Goal: Information Seeking & Learning: Learn about a topic

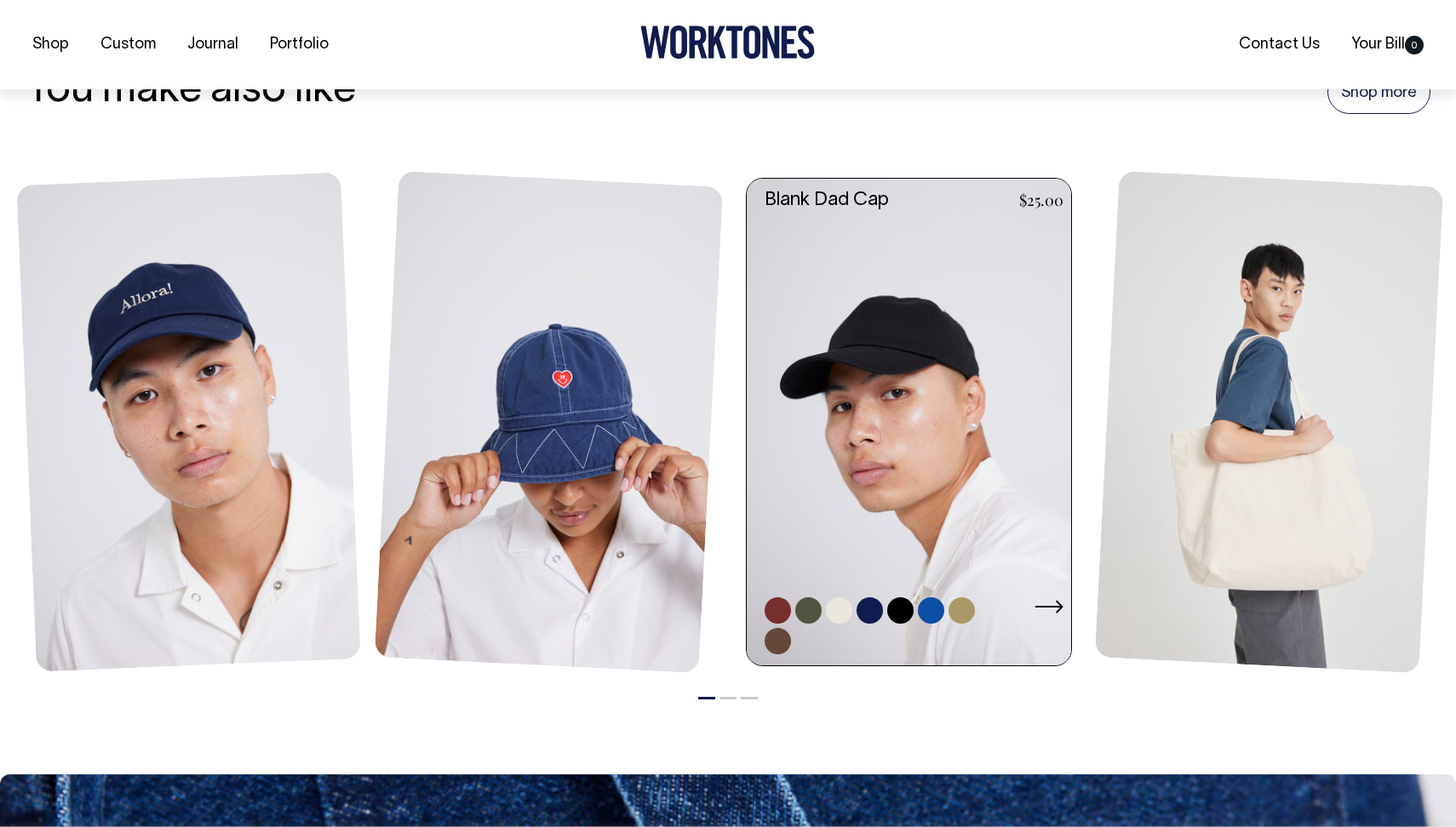
scroll to position [1203, 0]
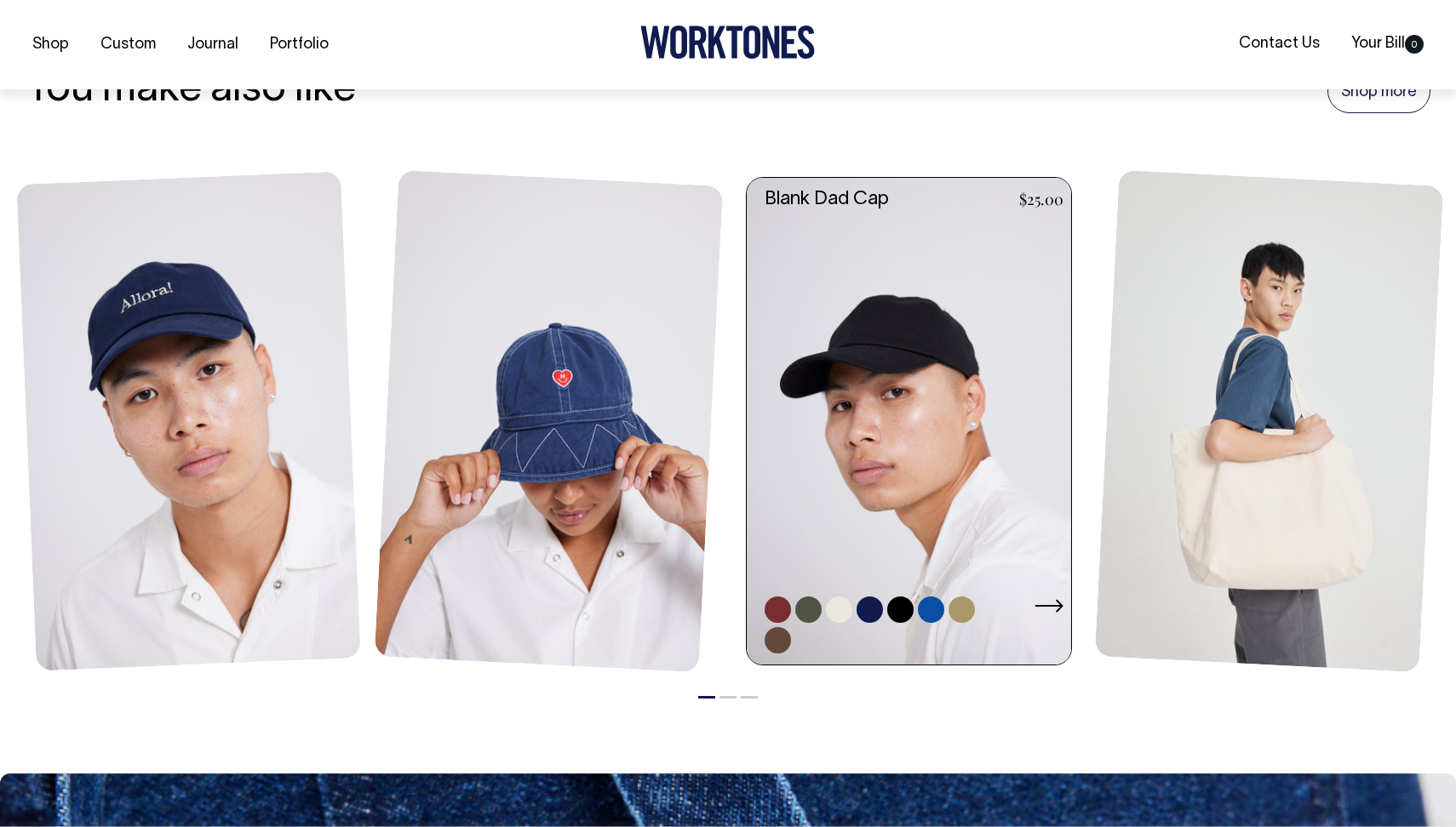
click at [840, 607] on link at bounding box center [839, 609] width 26 height 26
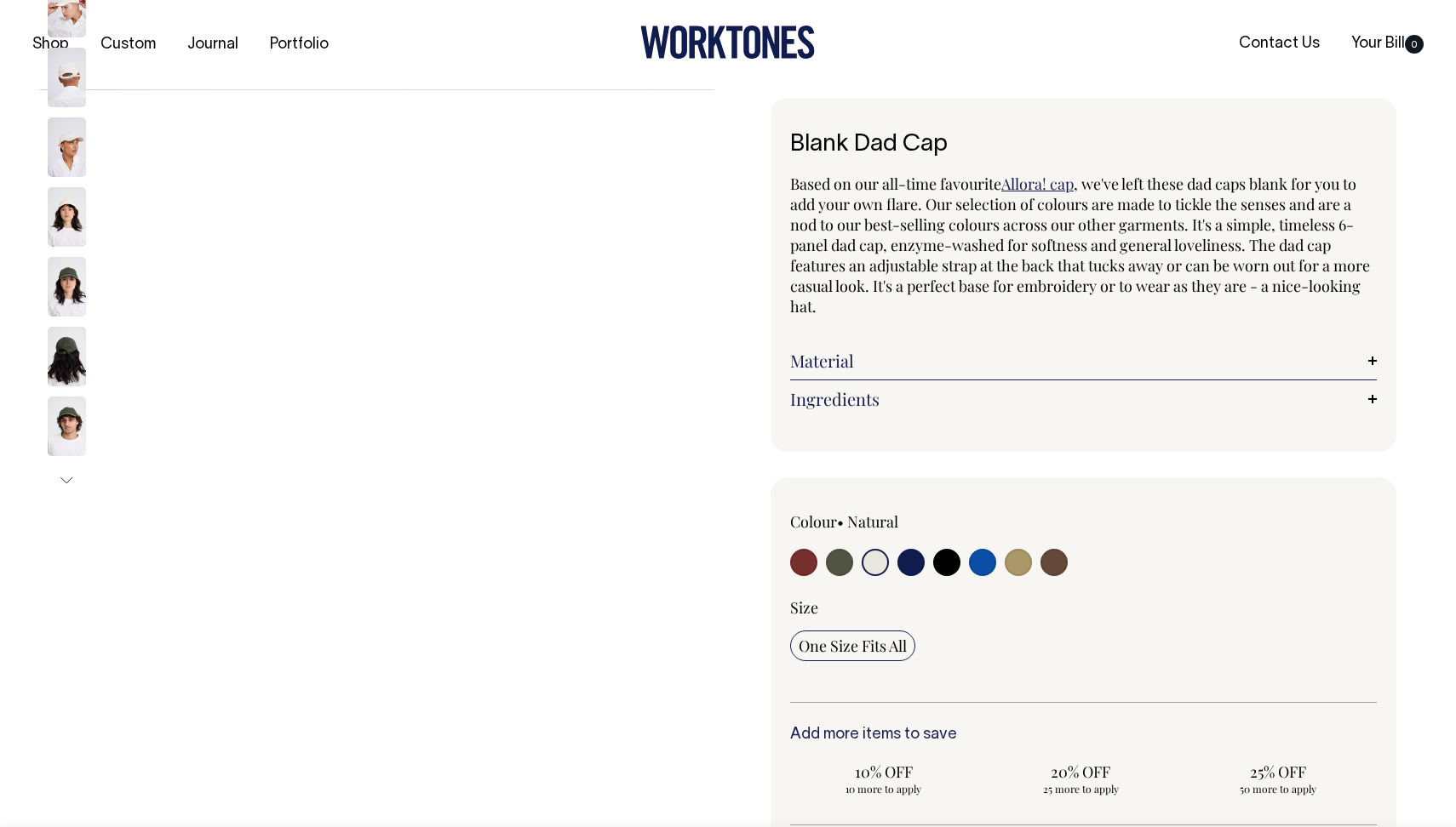
select select "Natural"
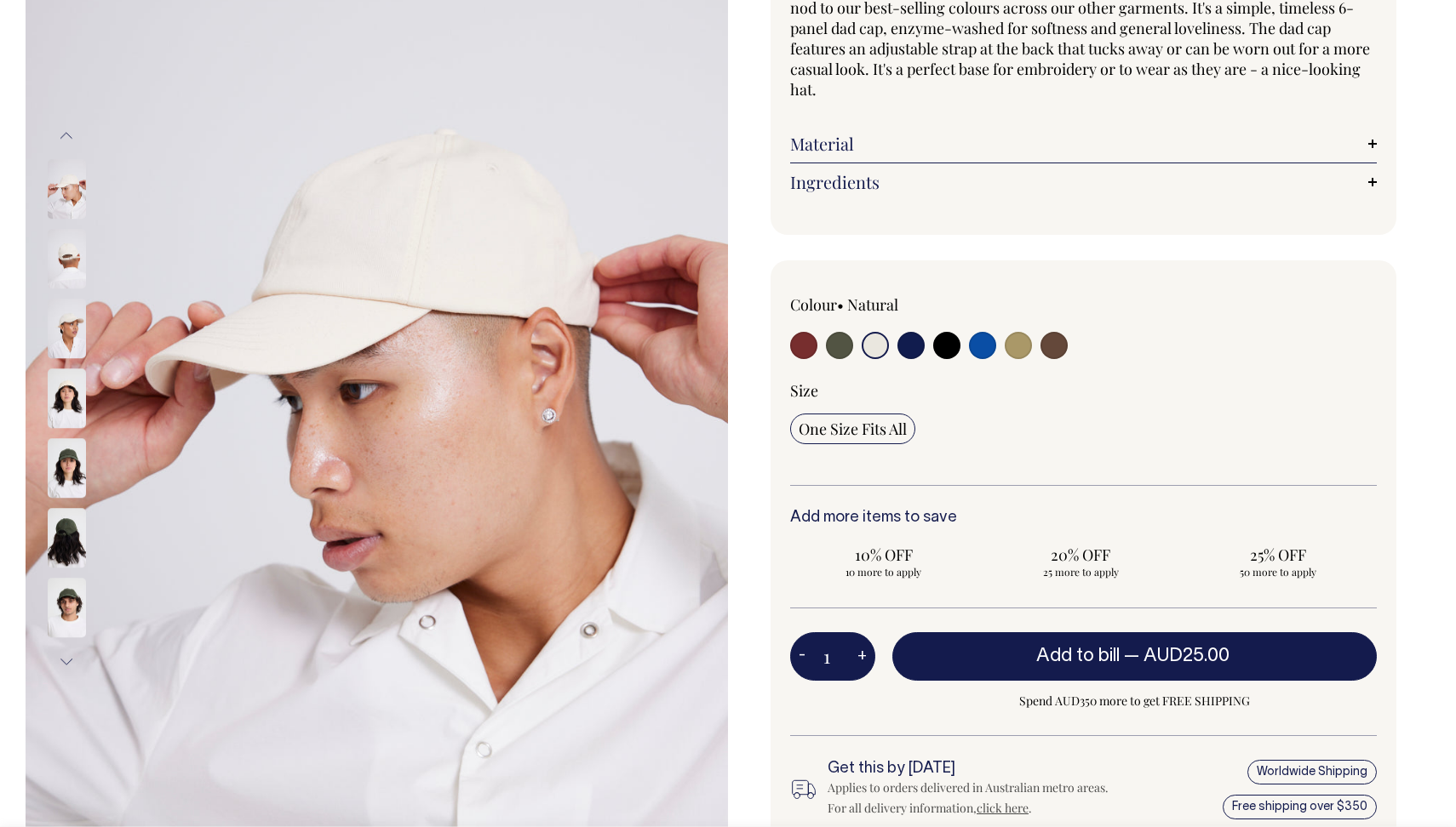
scroll to position [216, 0]
click at [67, 533] on img at bounding box center [67, 539] width 39 height 60
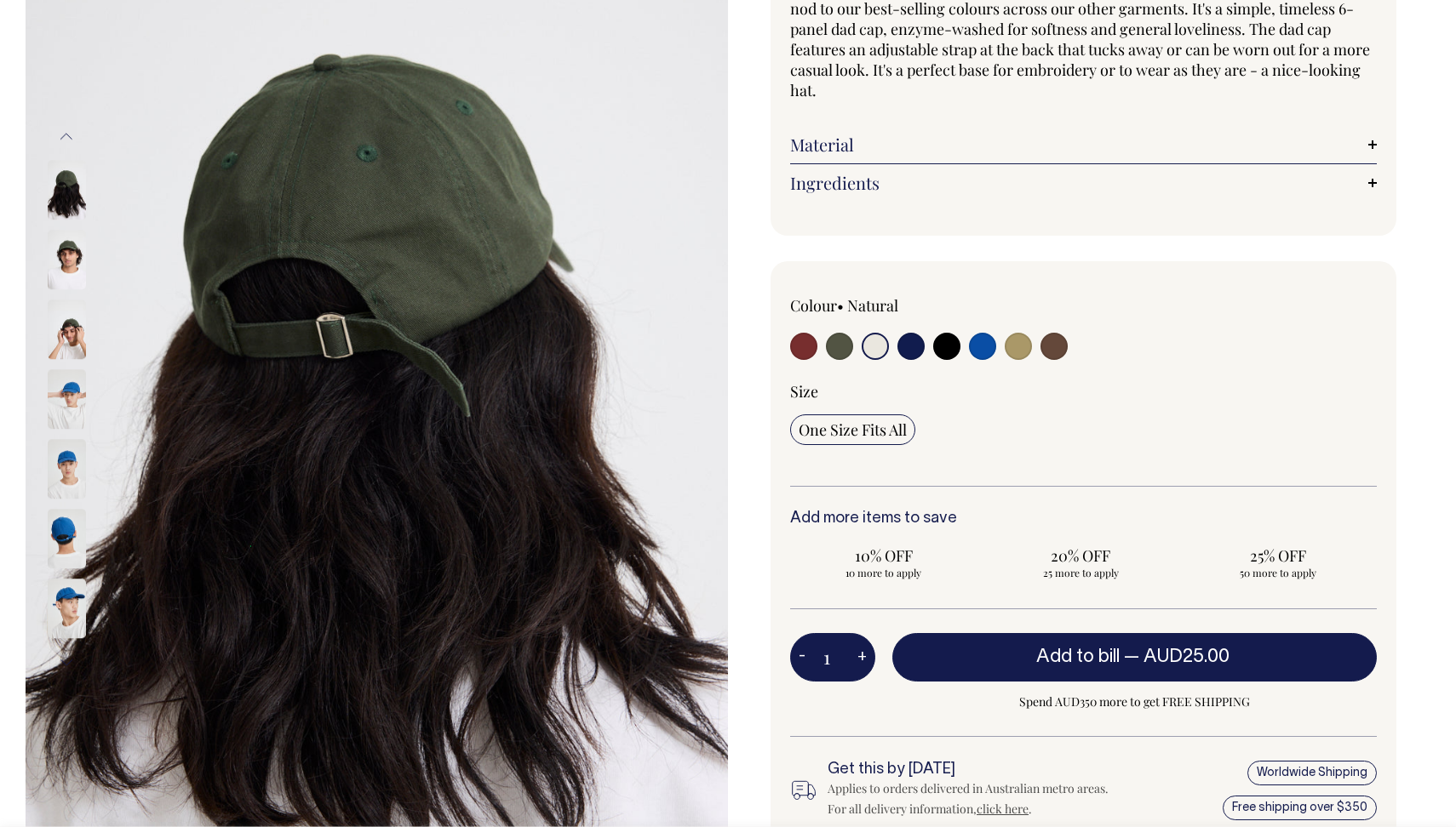
click at [946, 349] on input "radio" at bounding box center [946, 347] width 27 height 27
radio input "true"
select select "Black"
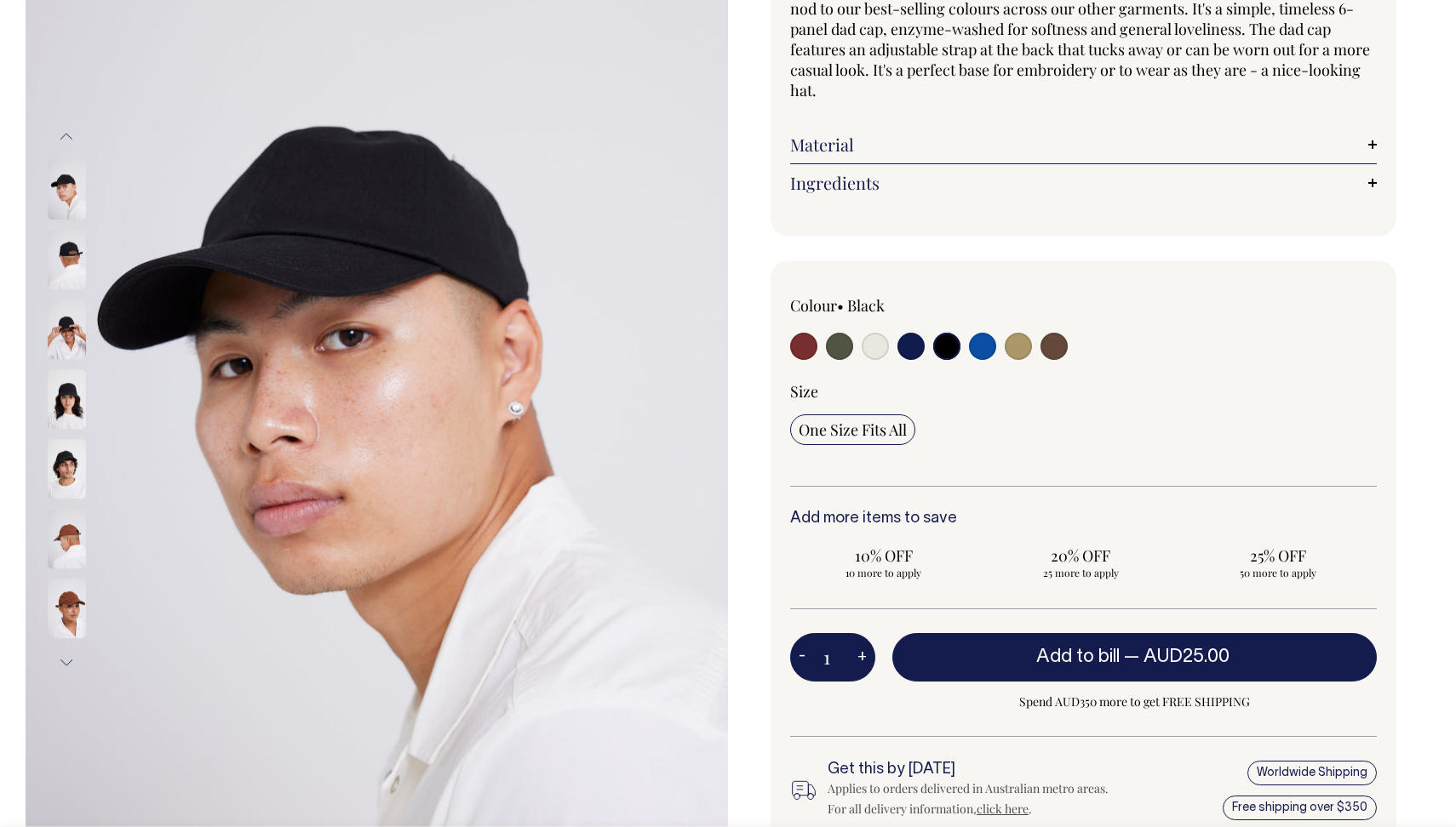
click at [984, 349] on input "radio" at bounding box center [982, 347] width 27 height 27
radio input "true"
select select "Worker Blue"
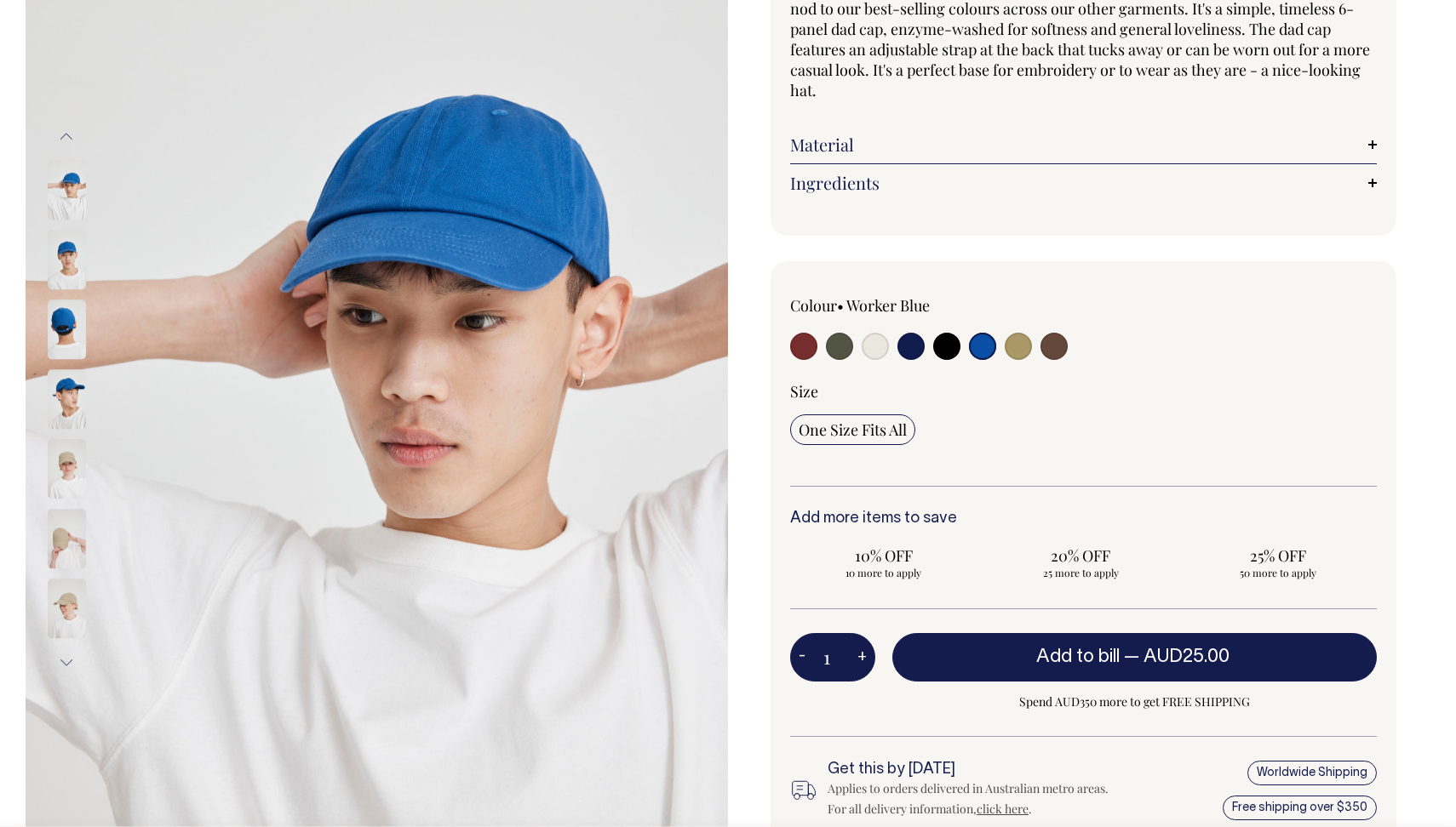
click at [841, 348] on input "radio" at bounding box center [840, 347] width 27 height 27
radio input "true"
select select "Olive"
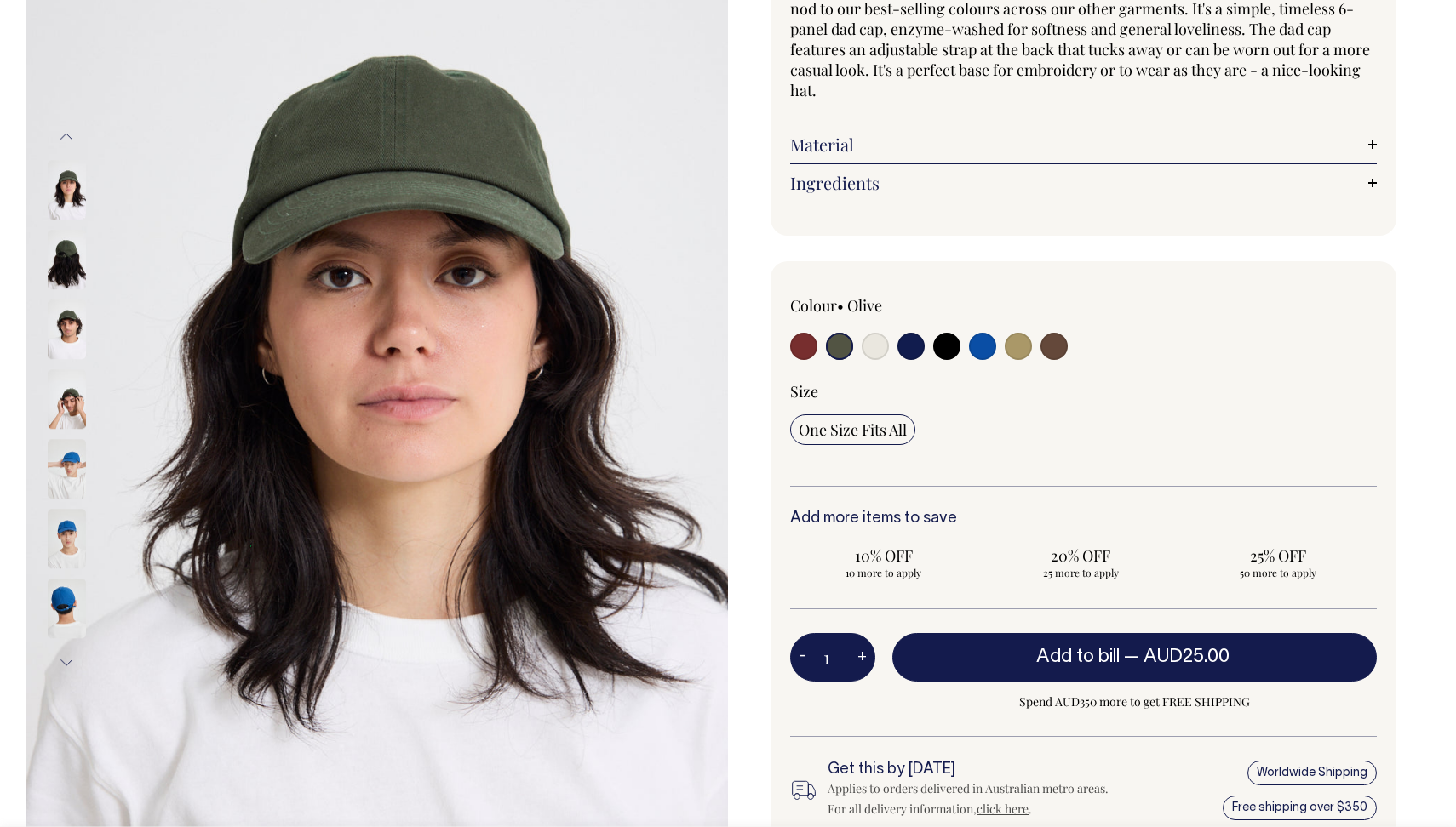
click at [974, 352] on input "radio" at bounding box center [982, 347] width 27 height 27
radio input "true"
select select "Worker Blue"
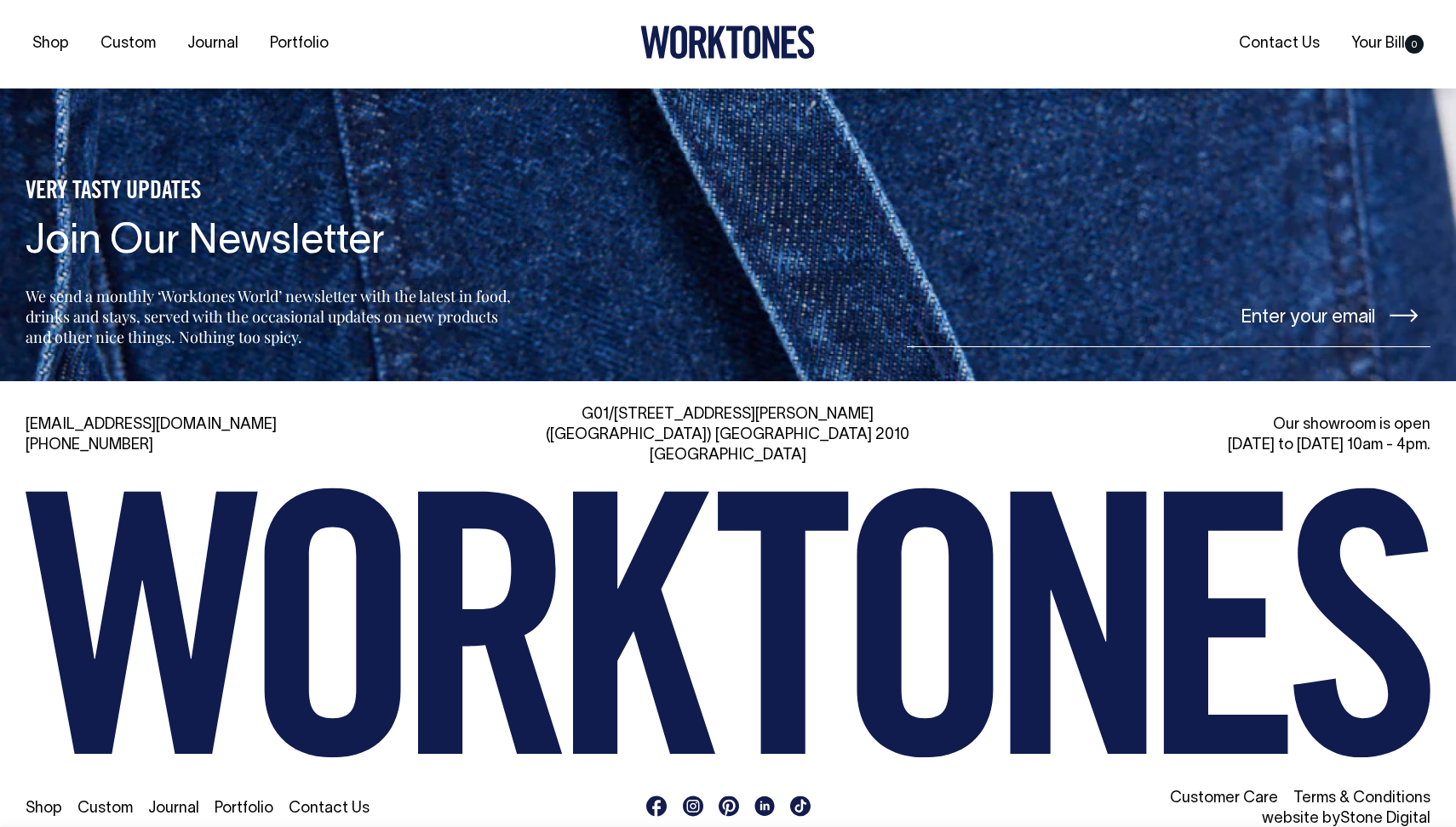
scroll to position [2680, 0]
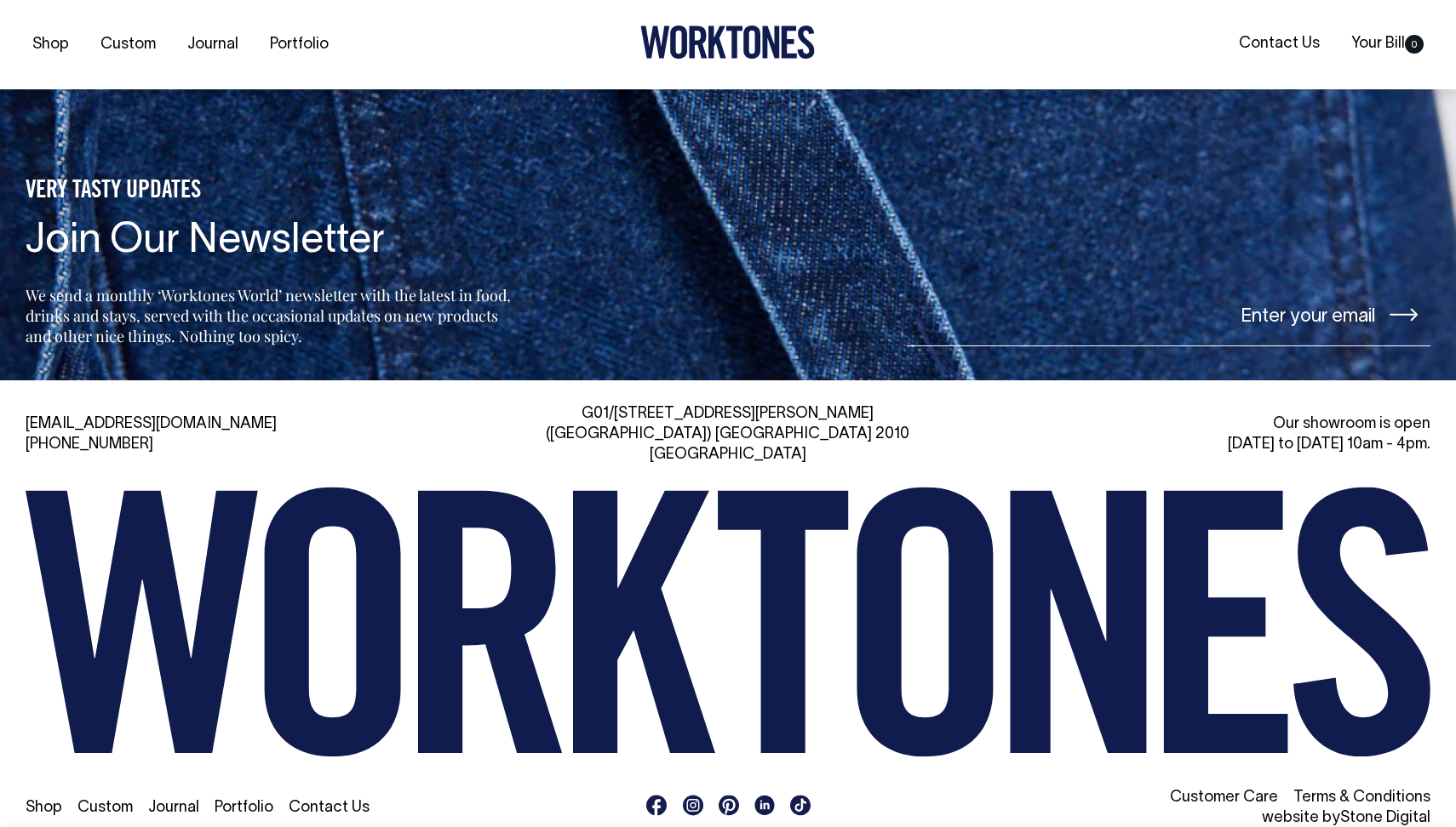
click at [693, 795] on rect at bounding box center [693, 805] width 20 height 20
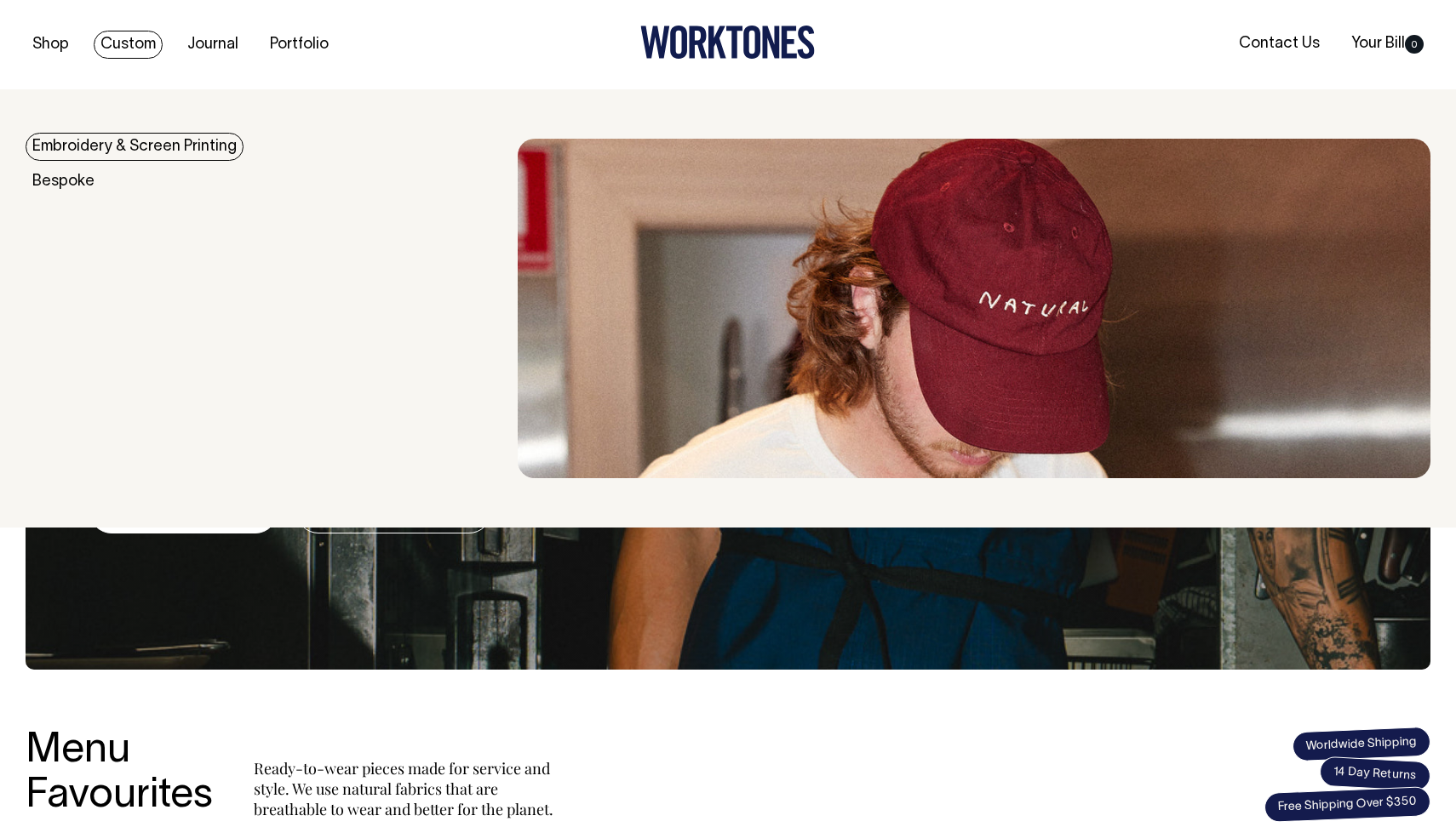
click at [138, 45] on link "Custom" at bounding box center [128, 45] width 69 height 28
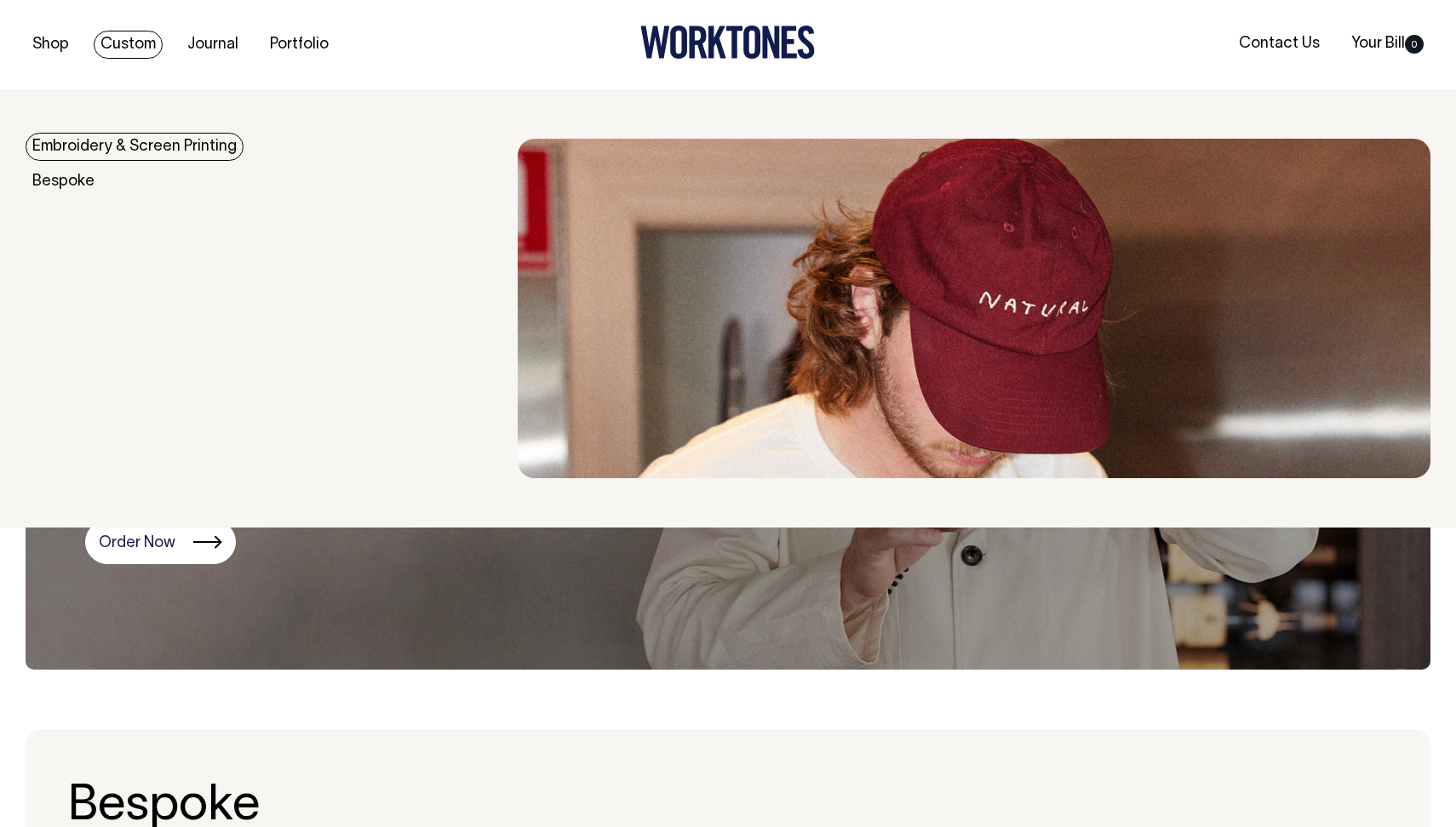
click at [146, 151] on link "Embroidery & Screen Printing" at bounding box center [134, 146] width 218 height 28
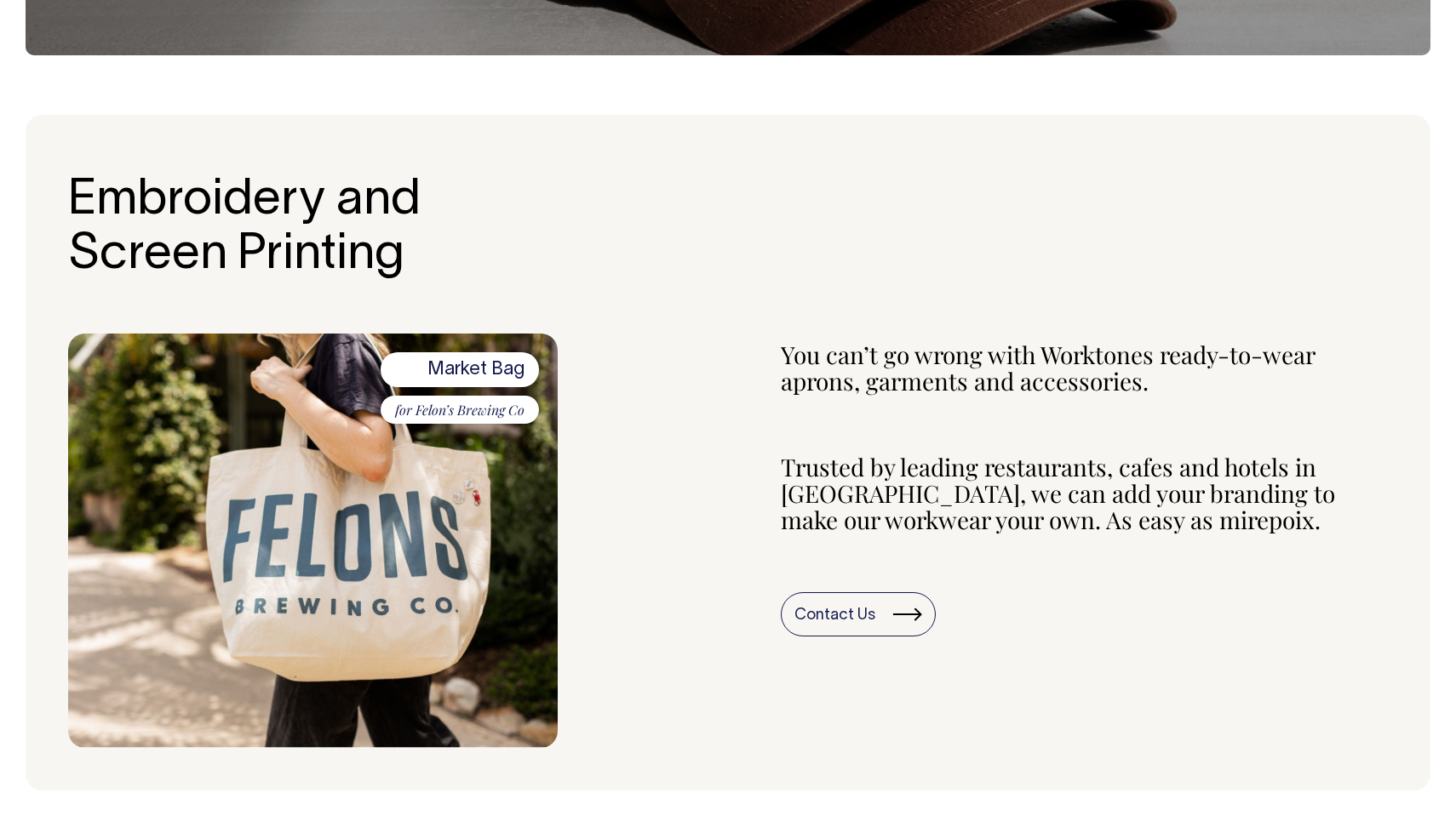
scroll to position [465, 1]
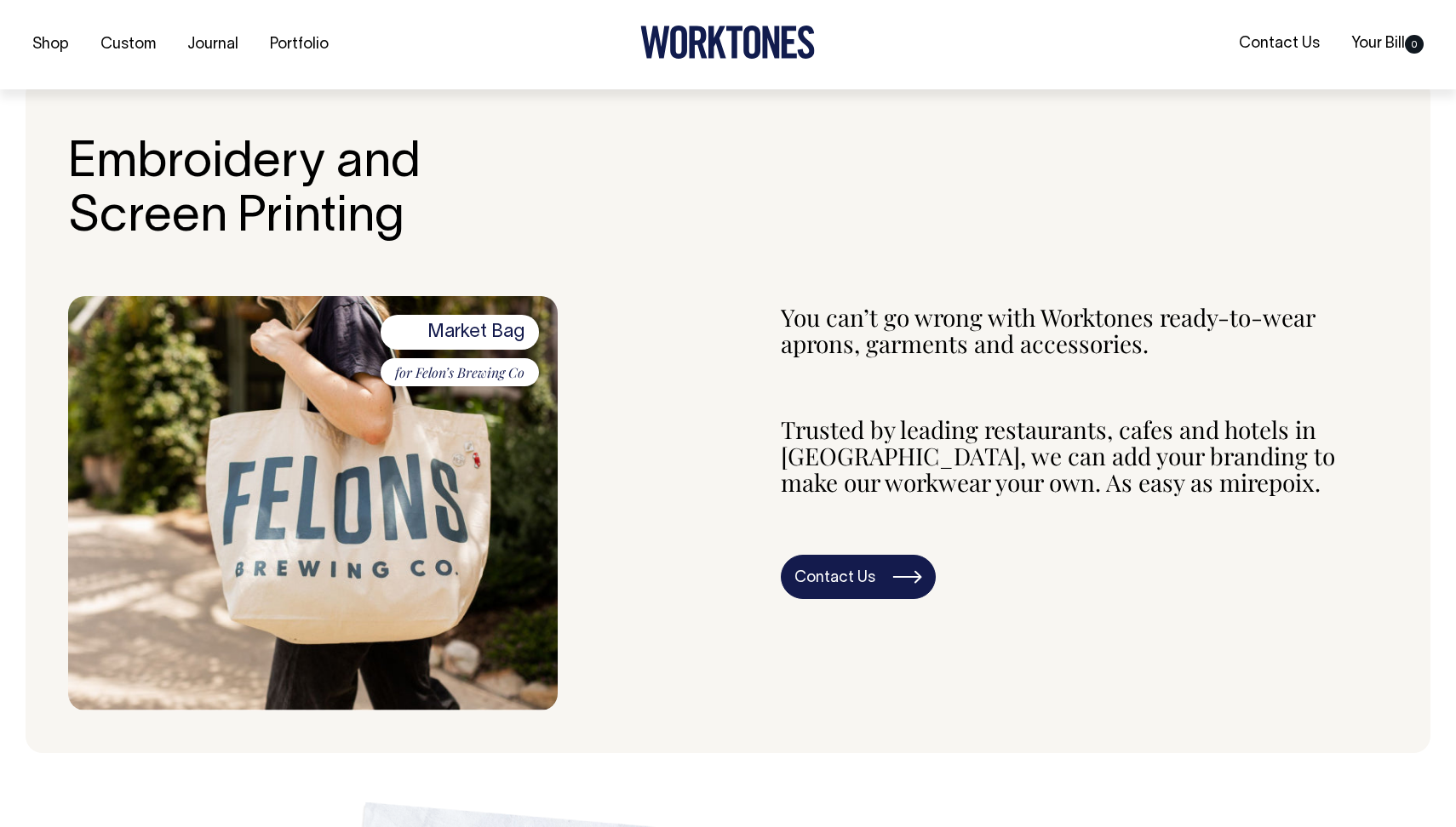
click at [833, 580] on link "Contact Us" at bounding box center [858, 577] width 155 height 45
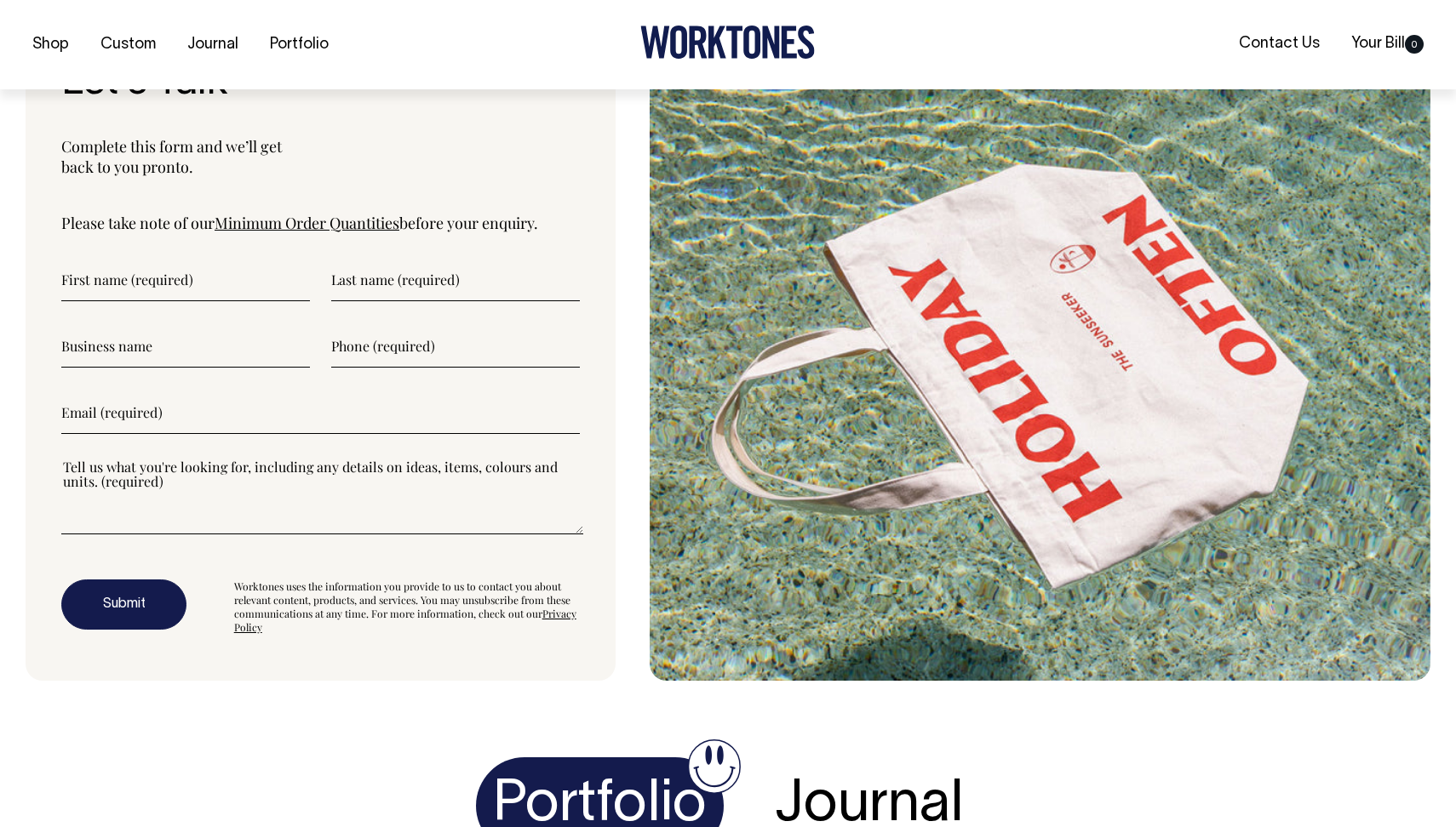
scroll to position [4548, 0]
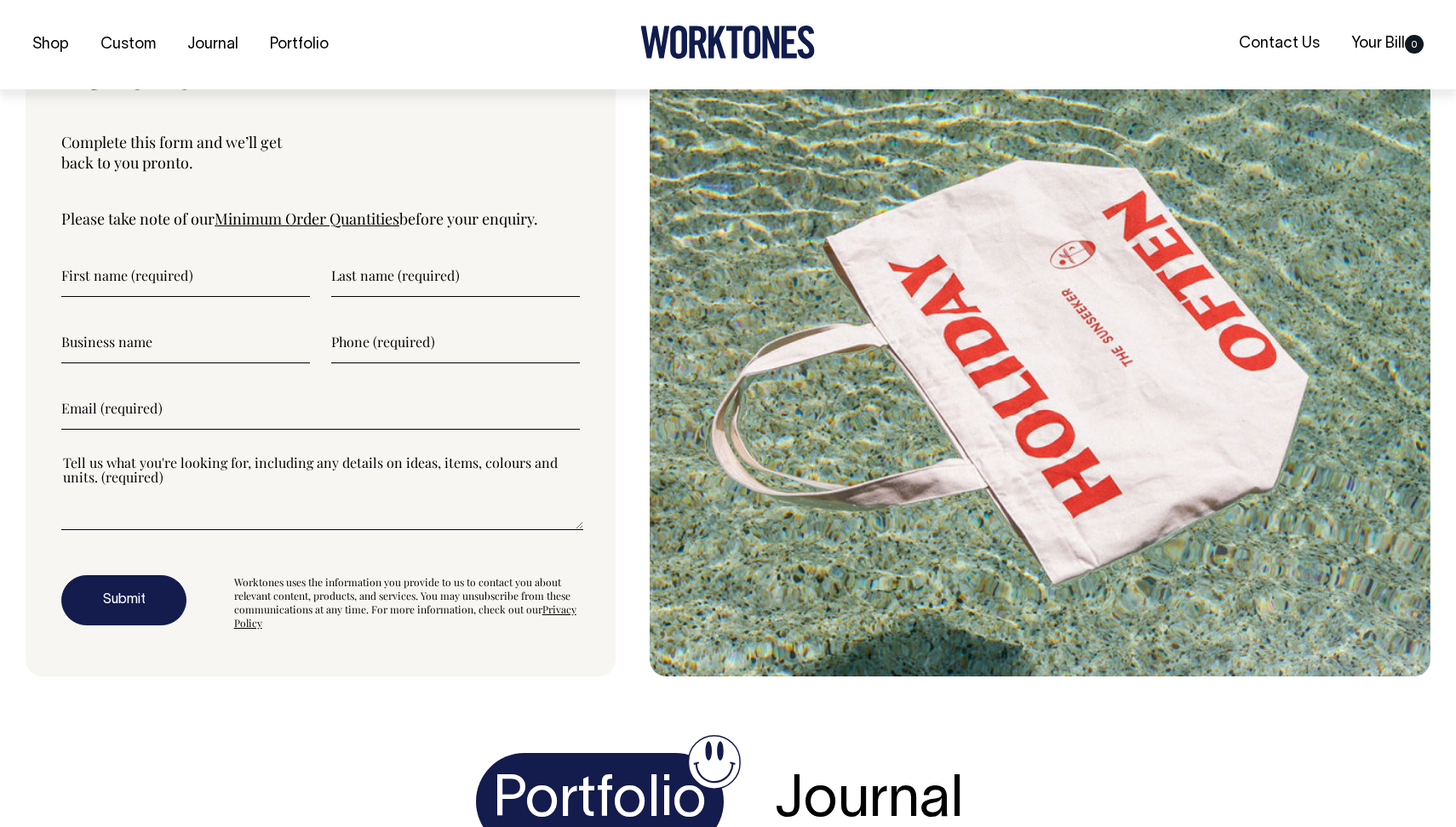
click at [269, 211] on link "Minimum Order Quantities" at bounding box center [306, 218] width 185 height 20
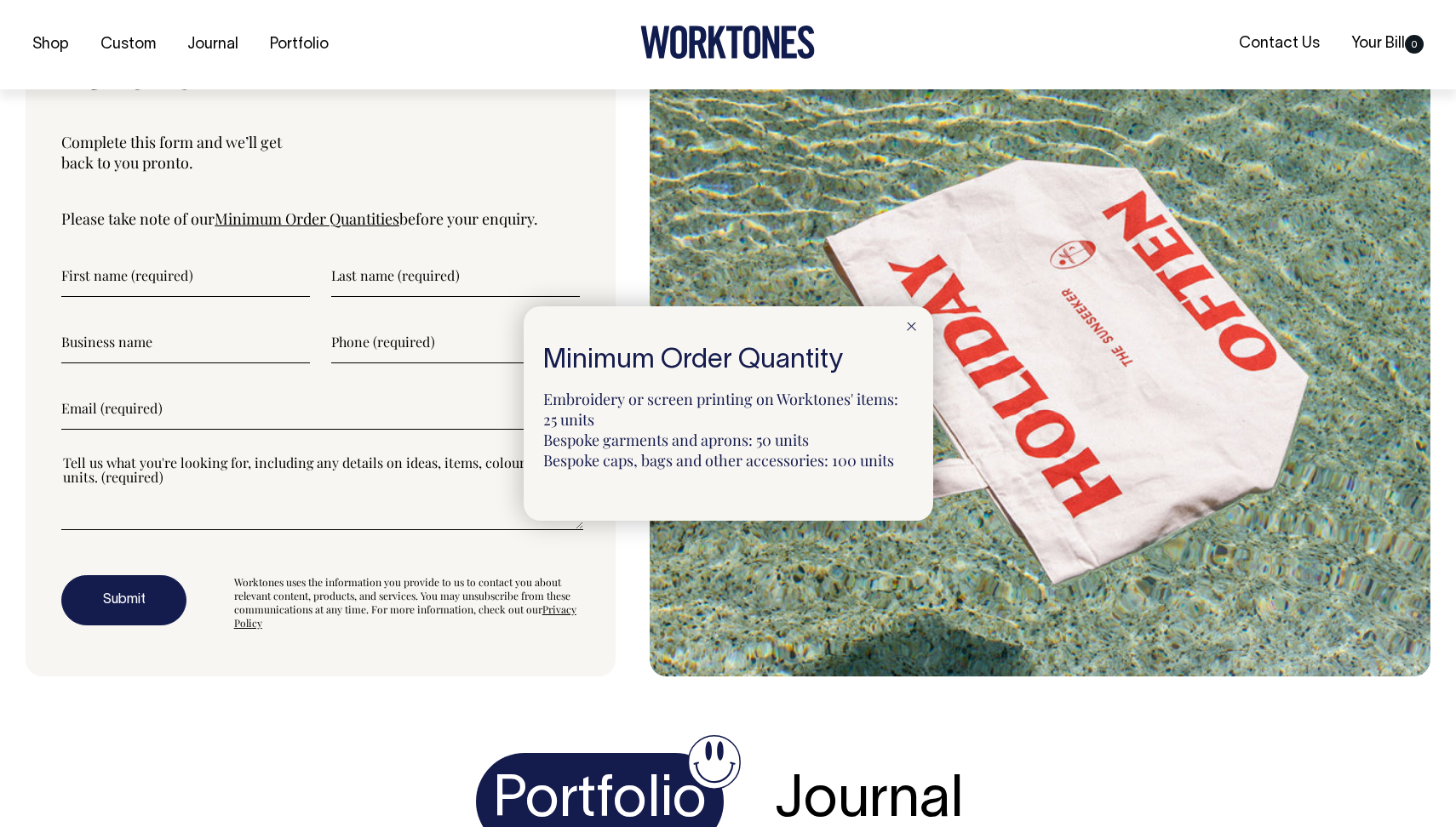
click at [542, 168] on div at bounding box center [728, 414] width 1456 height 827
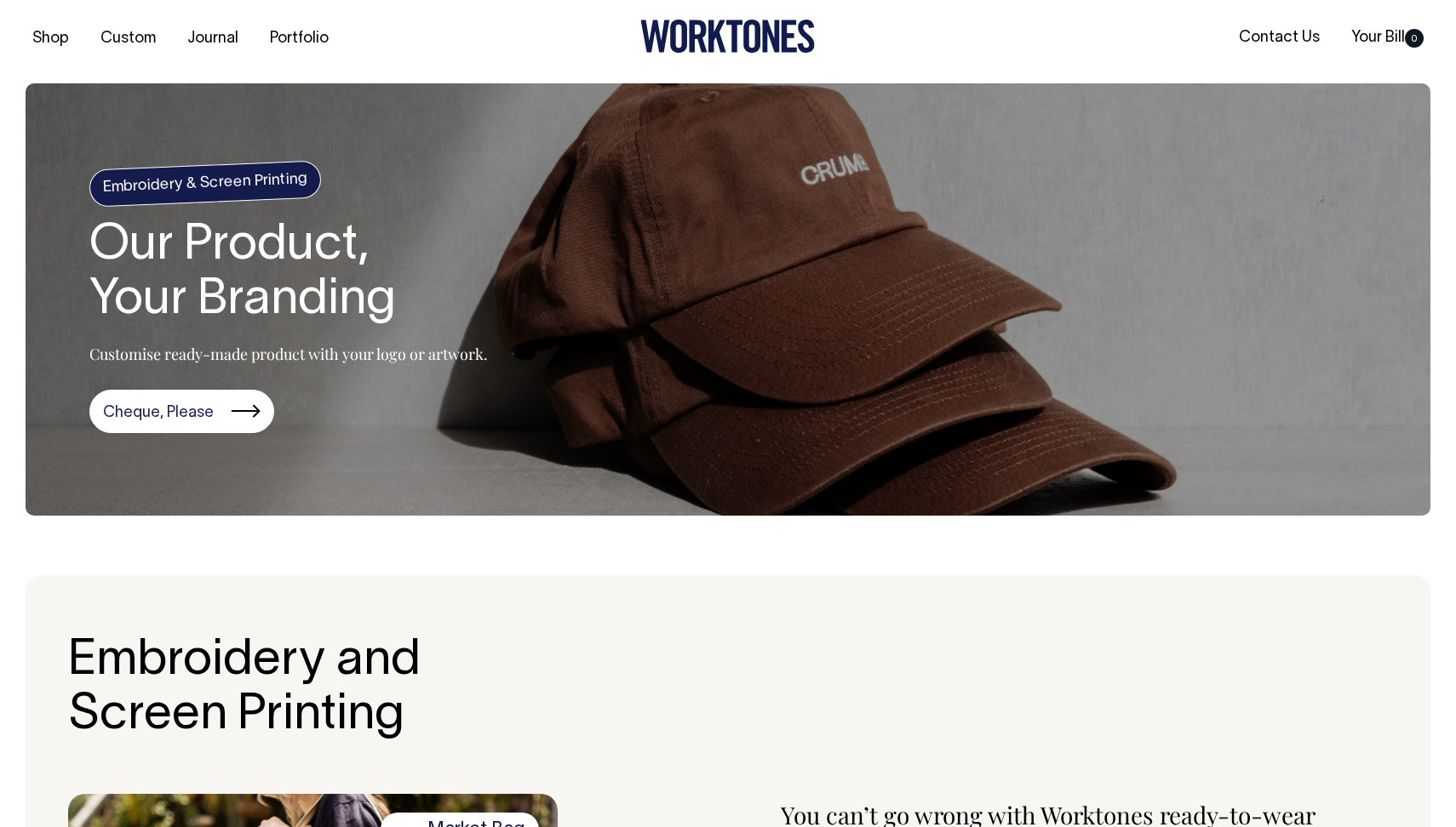
scroll to position [0, 0]
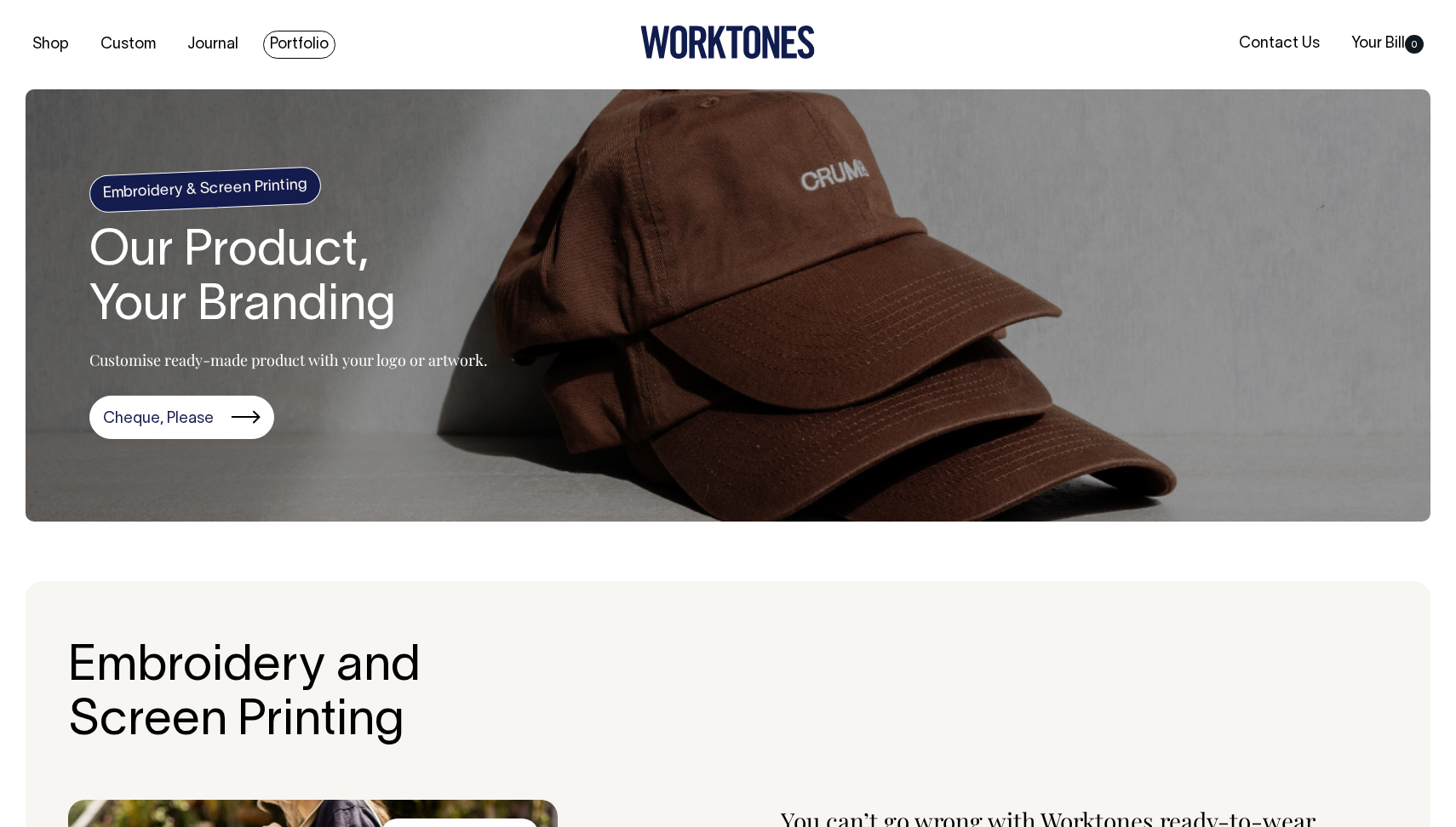
click at [308, 50] on link "Portfolio" at bounding box center [299, 45] width 73 height 28
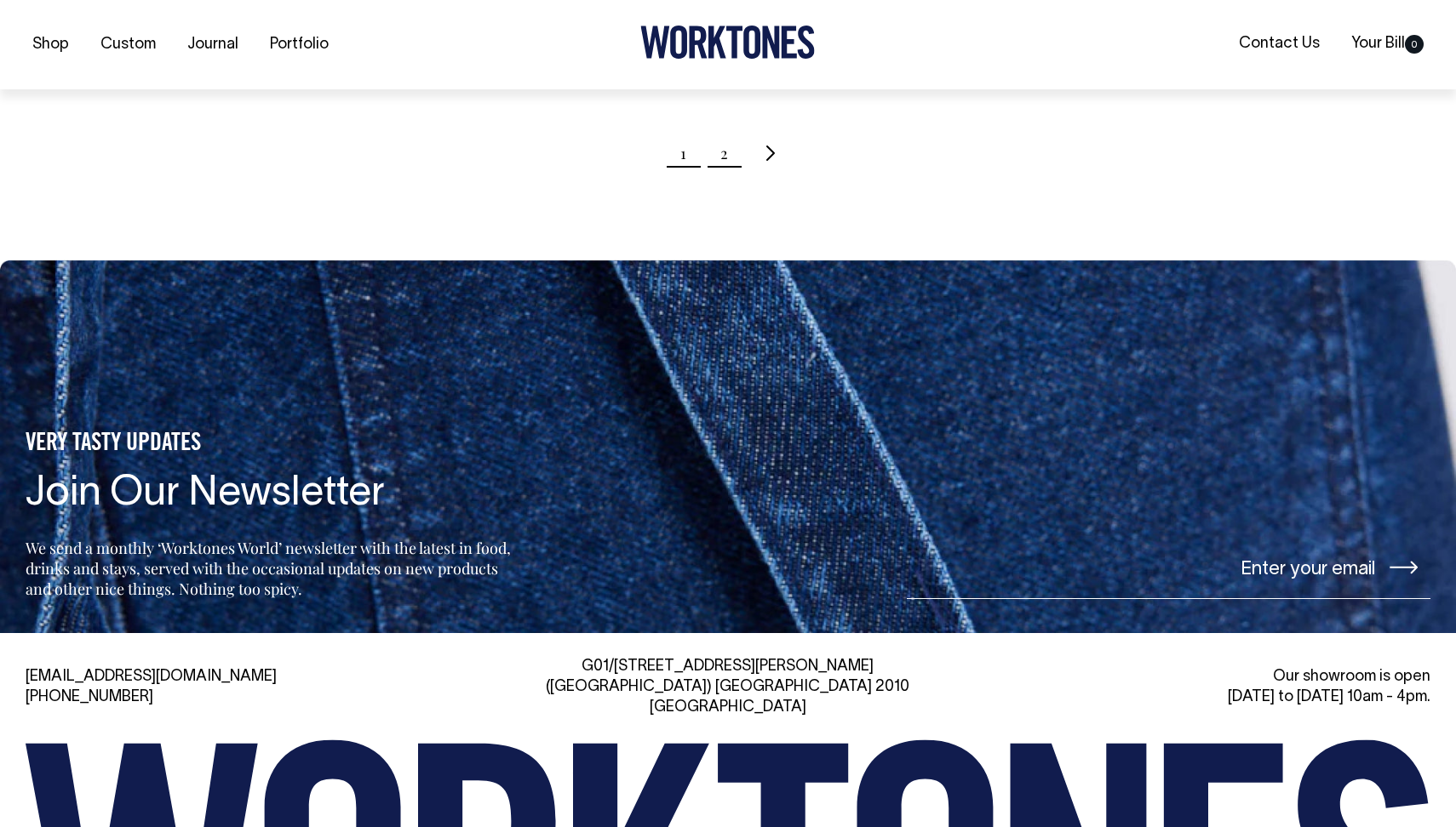
scroll to position [2068, 0]
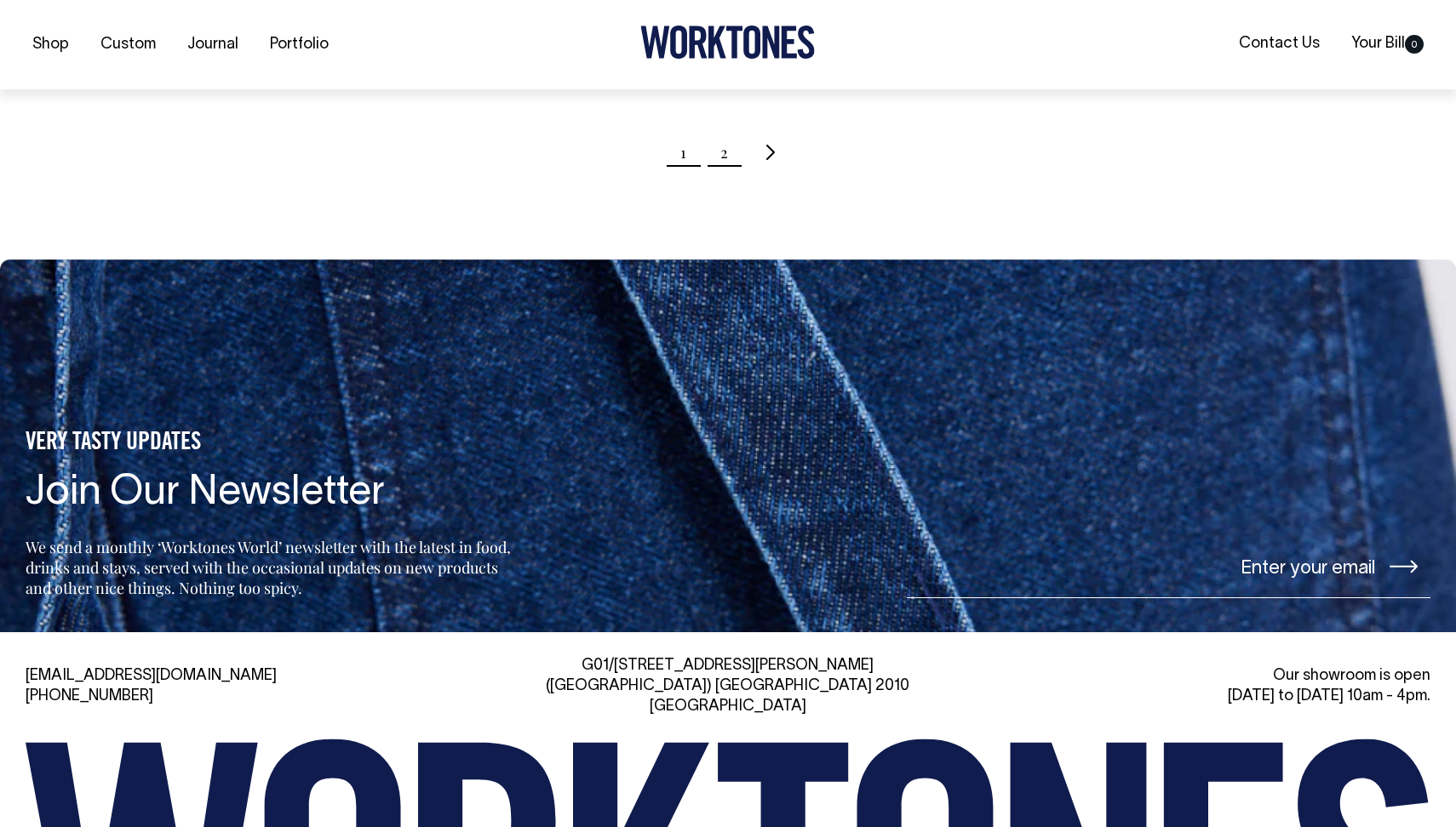
click at [725, 131] on link "2" at bounding box center [725, 152] width 8 height 43
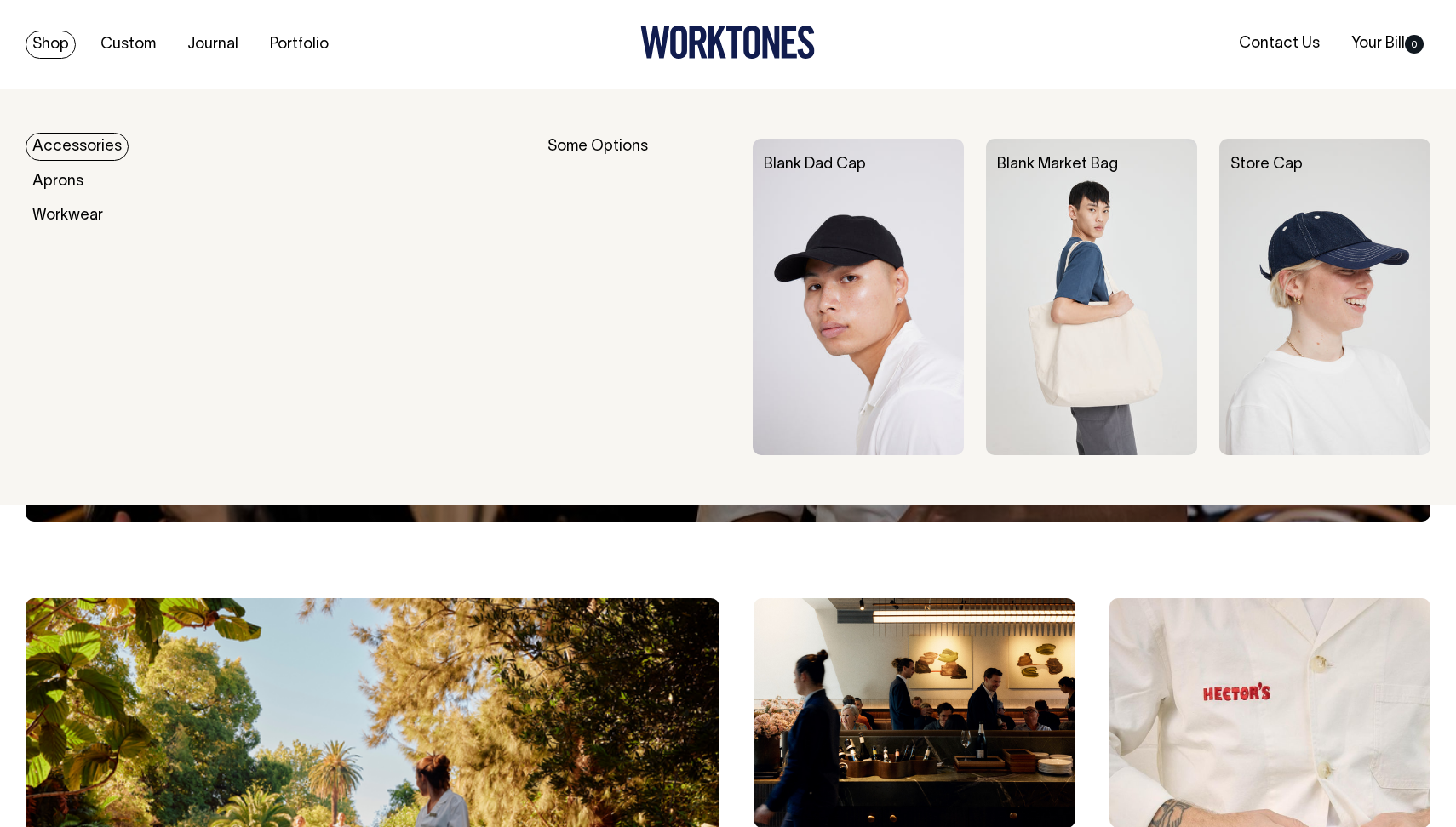
click at [52, 50] on link "Shop" at bounding box center [50, 45] width 50 height 28
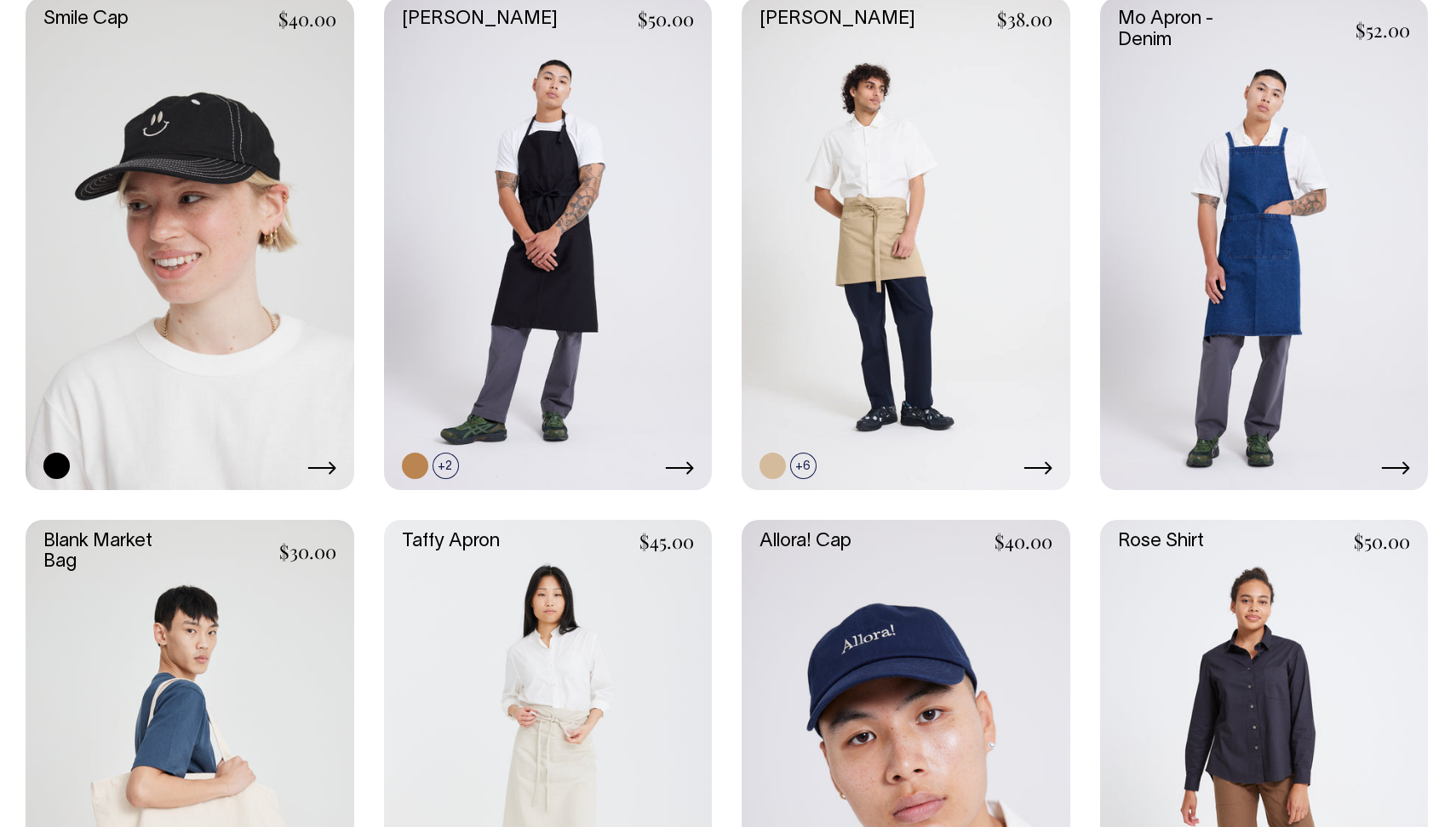
scroll to position [2070, 0]
click at [220, 260] on link at bounding box center [189, 244] width 328 height 492
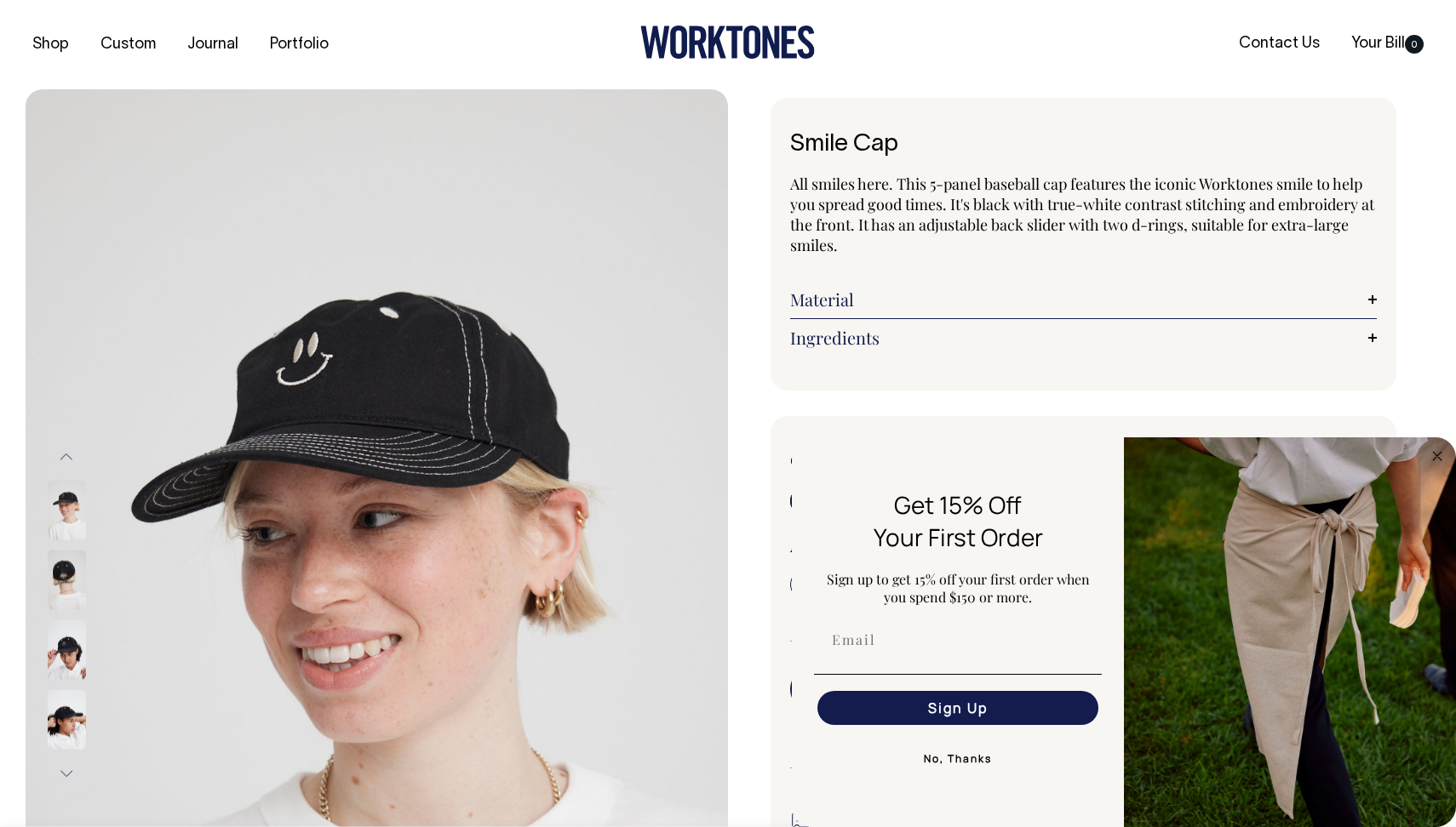
click at [77, 580] on img at bounding box center [67, 581] width 39 height 60
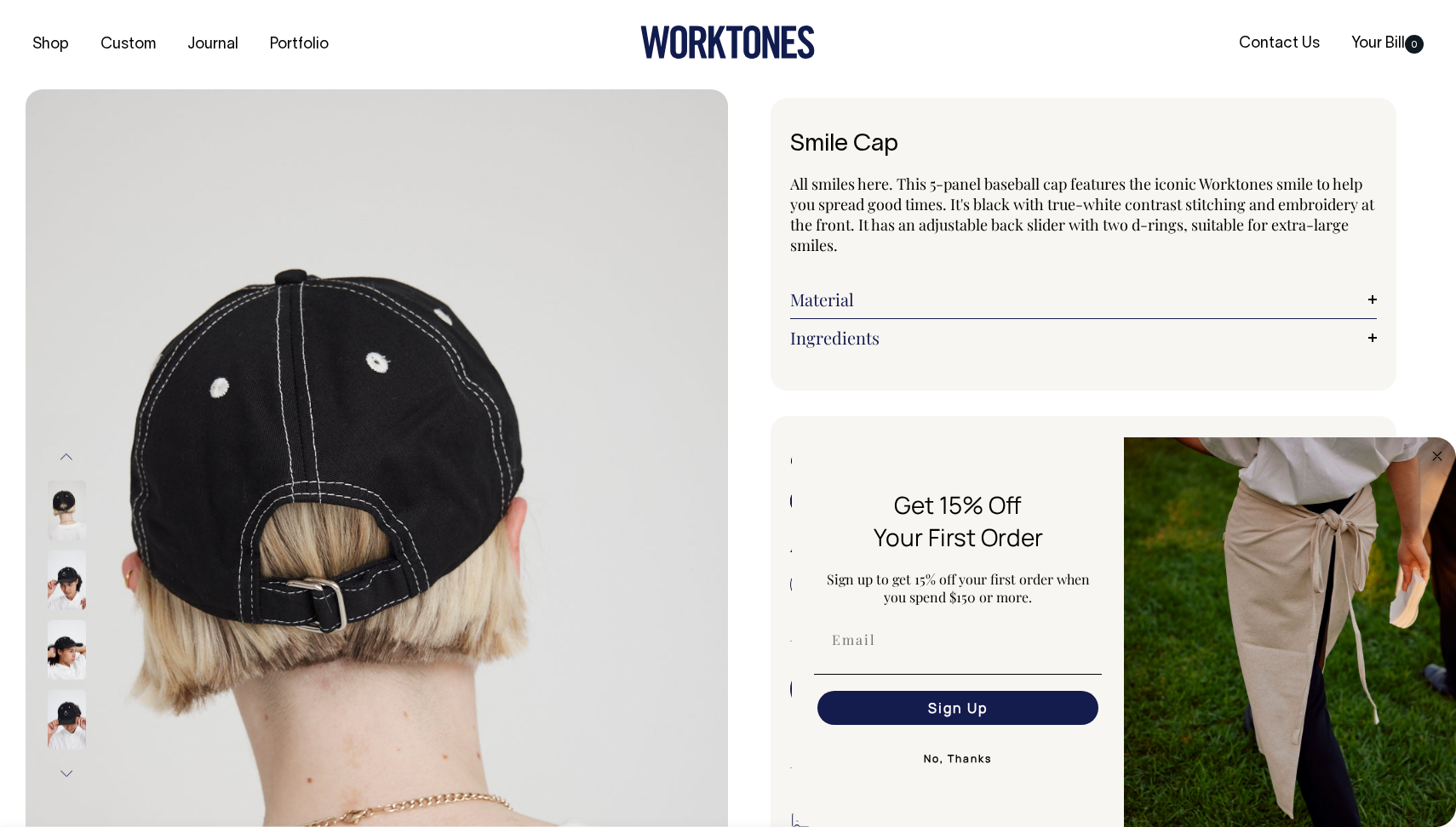
click at [67, 647] on img at bounding box center [67, 651] width 39 height 60
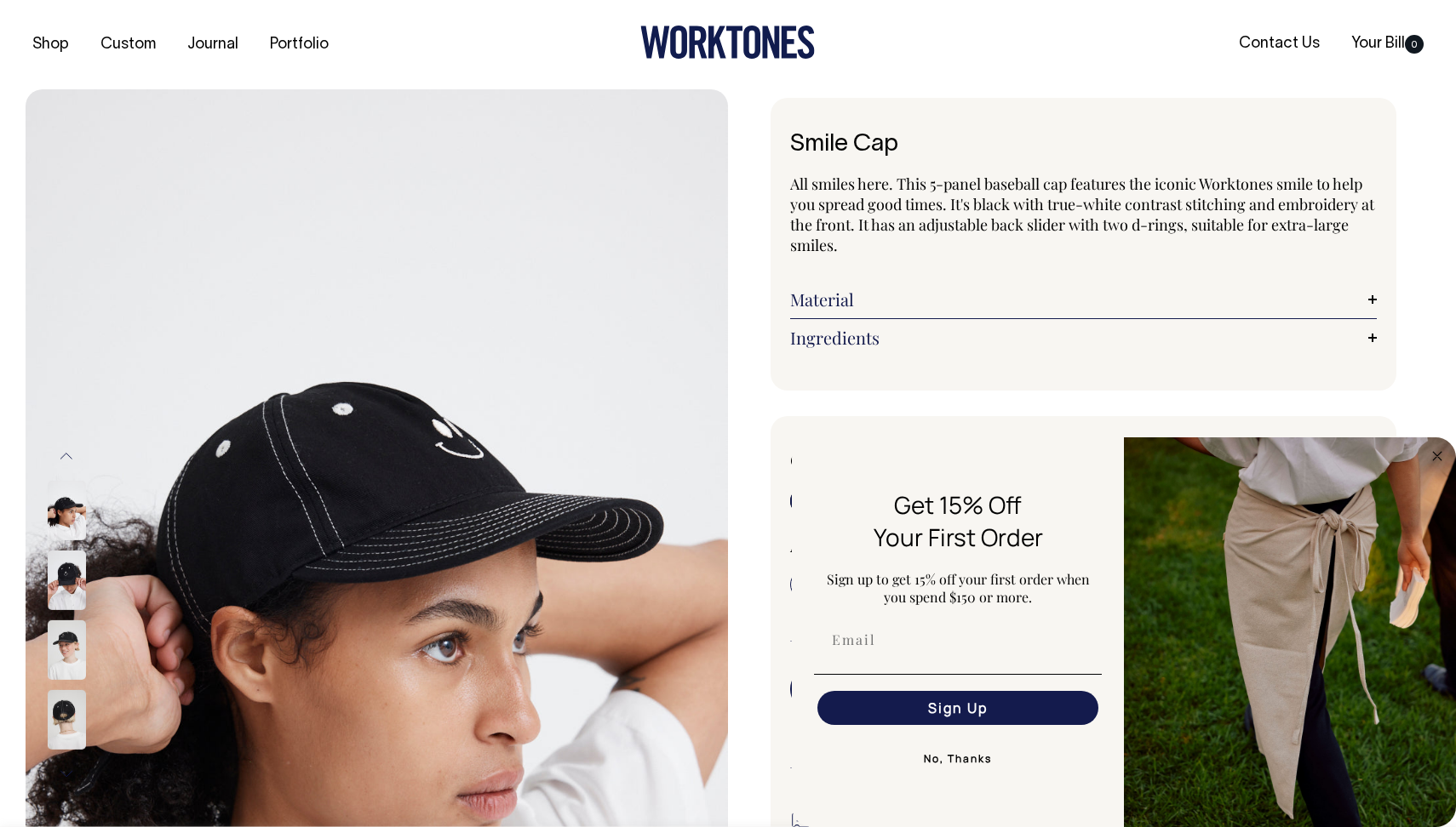
click at [67, 693] on img at bounding box center [67, 720] width 39 height 60
